Goal: Navigation & Orientation: Find specific page/section

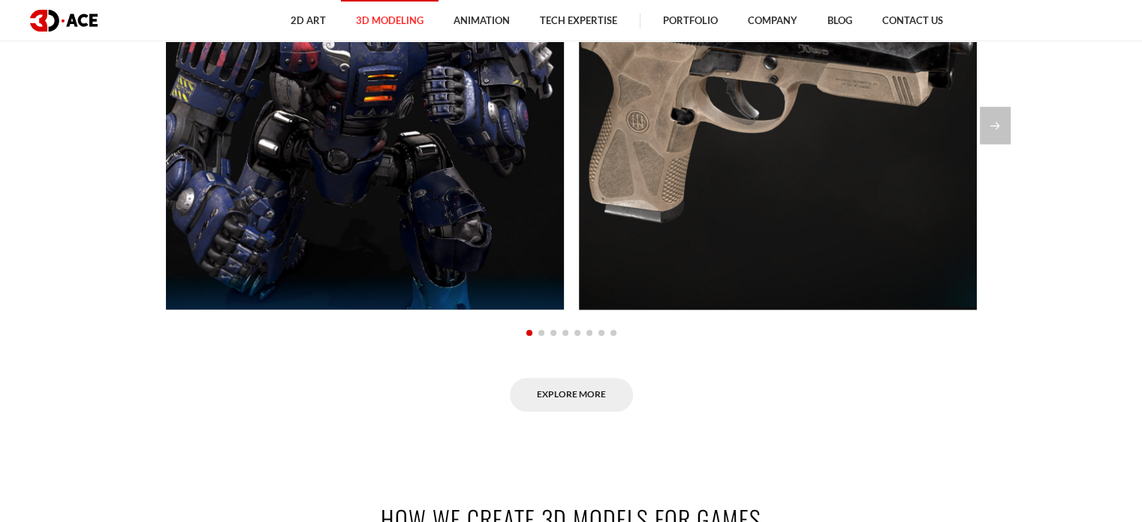
scroll to position [1318, 0]
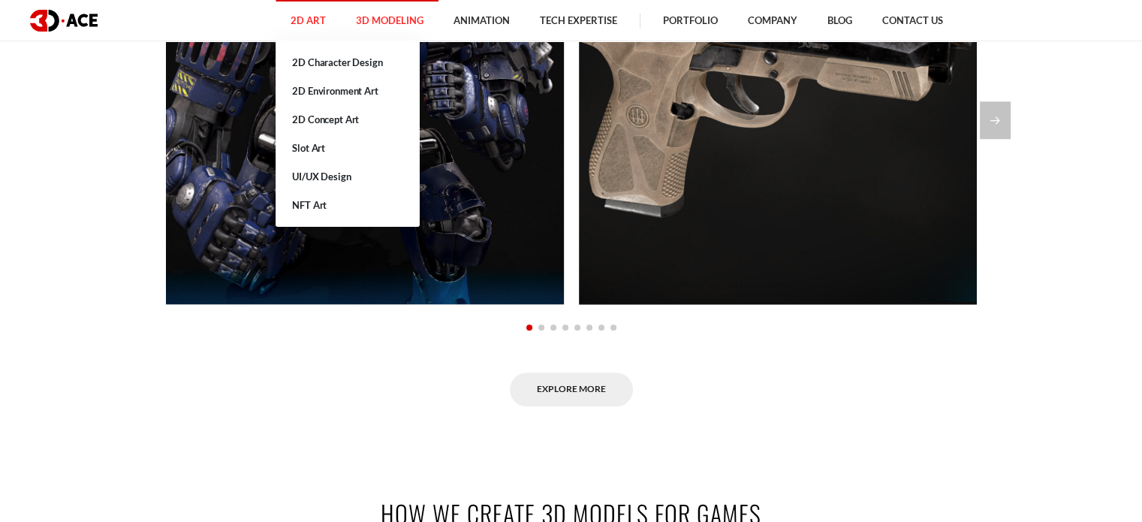
click at [306, 21] on link "2D Art" at bounding box center [308, 20] width 65 height 41
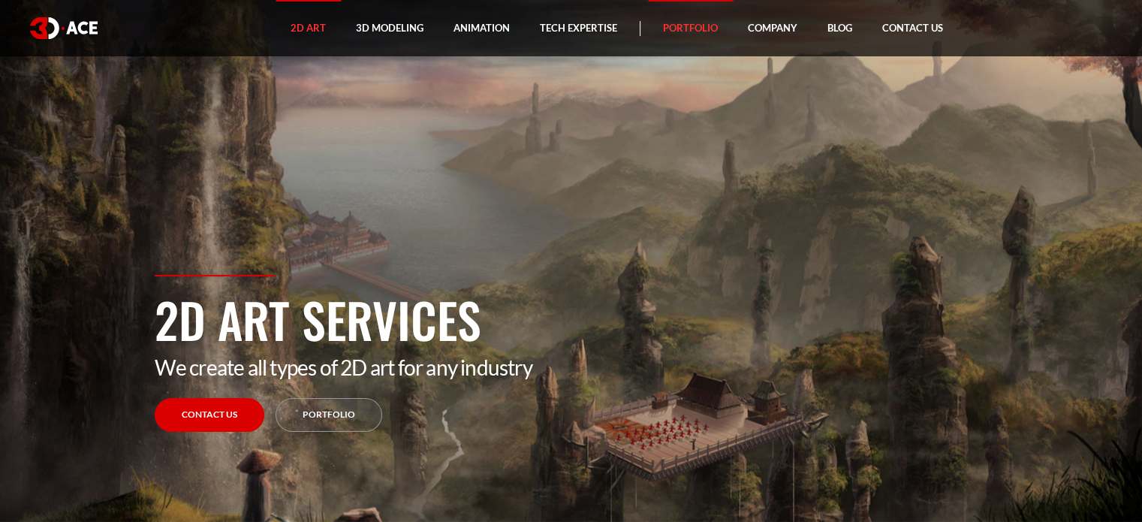
click at [694, 40] on link "Portfolio" at bounding box center [690, 28] width 85 height 56
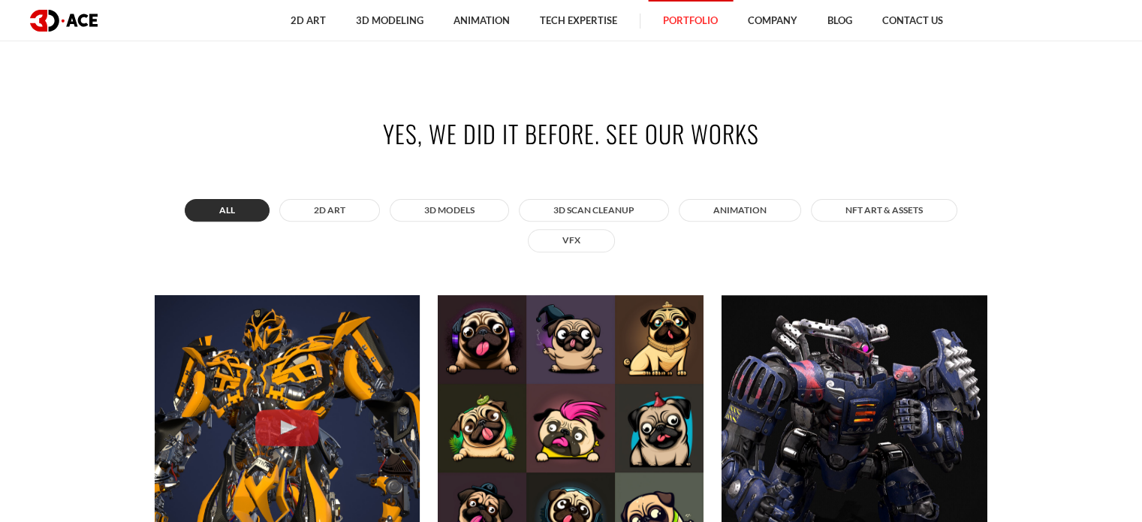
scroll to position [321, 0]
